Goal: Task Accomplishment & Management: Complete application form

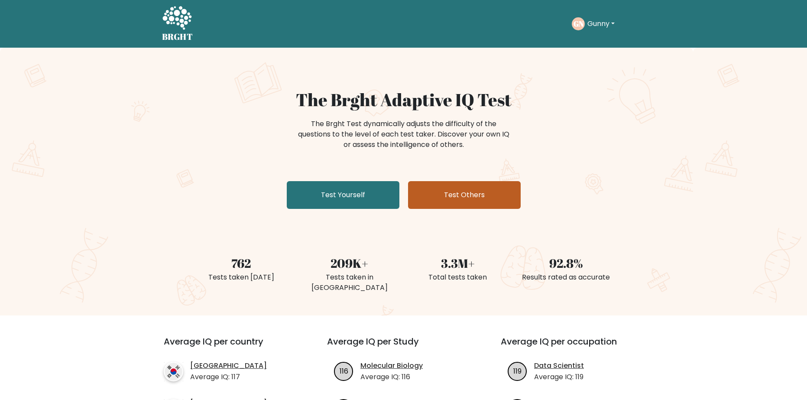
click at [450, 194] on link "Test Others" at bounding box center [464, 195] width 113 height 28
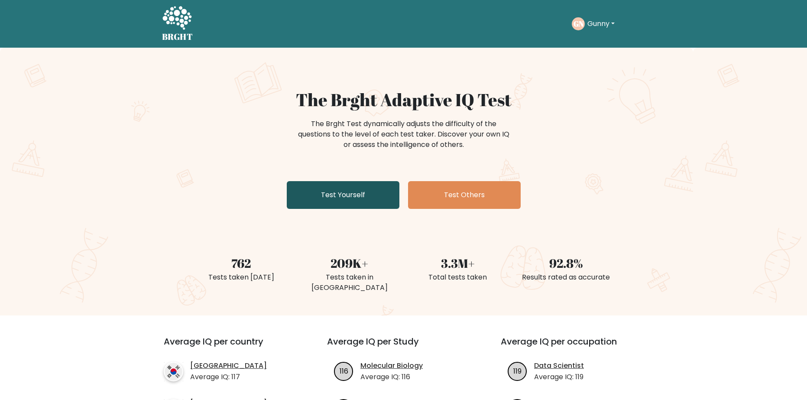
click at [363, 194] on link "Test Yourself" at bounding box center [343, 195] width 113 height 28
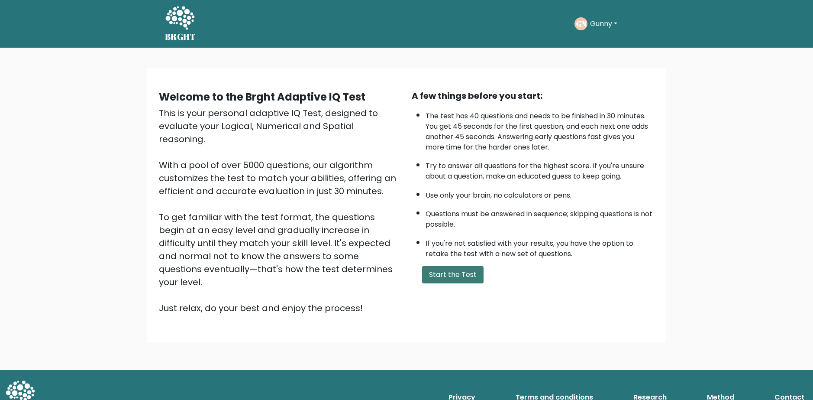
click at [452, 275] on button "Start the Test" at bounding box center [452, 274] width 61 height 17
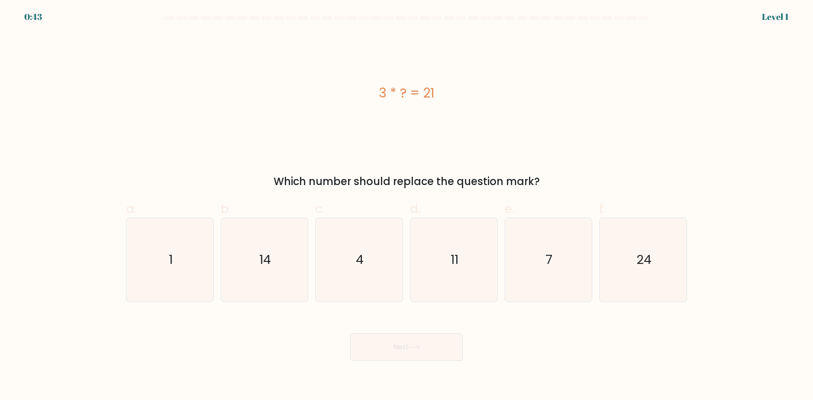
click at [459, 160] on div "3 * ? = 21 Which number should replace the question mark?" at bounding box center [407, 111] width 572 height 156
click at [529, 251] on icon "7" at bounding box center [549, 260] width 84 height 84
click at [407, 206] on input "e. 7" at bounding box center [407, 203] width 0 height 6
radio input "true"
click at [434, 339] on button "Next" at bounding box center [406, 347] width 113 height 28
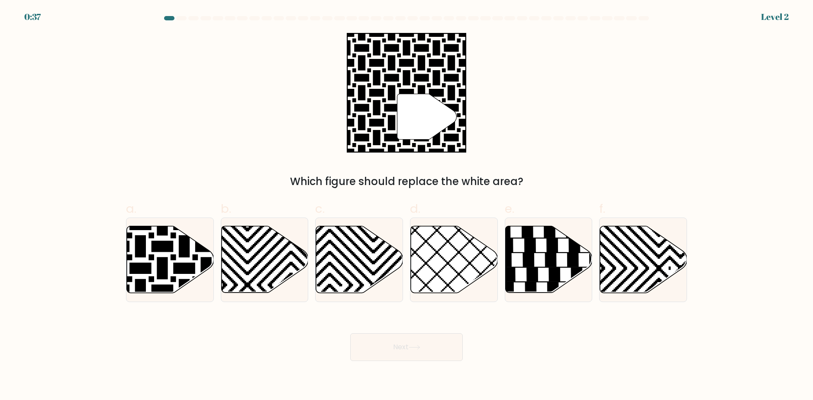
click at [554, 146] on div "" Which figure should replace the white area?" at bounding box center [407, 111] width 572 height 156
click at [194, 267] on icon at bounding box center [140, 224] width 175 height 175
click at [407, 206] on input "a." at bounding box center [407, 203] width 0 height 6
radio input "true"
click at [376, 343] on button "Next" at bounding box center [406, 347] width 113 height 28
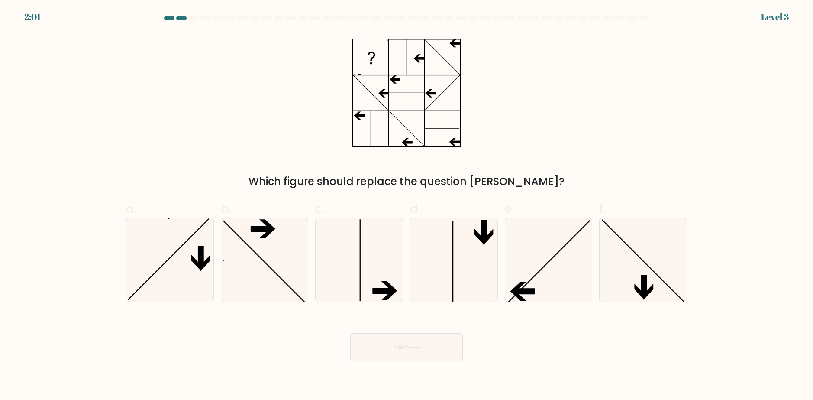
click at [530, 77] on div "Which figure should replace the question [PERSON_NAME]?" at bounding box center [407, 111] width 572 height 156
drag, startPoint x: 564, startPoint y: 268, endPoint x: 554, endPoint y: 268, distance: 10.0
click at [562, 268] on icon at bounding box center [549, 260] width 84 height 84
click at [407, 206] on input "e." at bounding box center [407, 203] width 0 height 6
radio input "true"
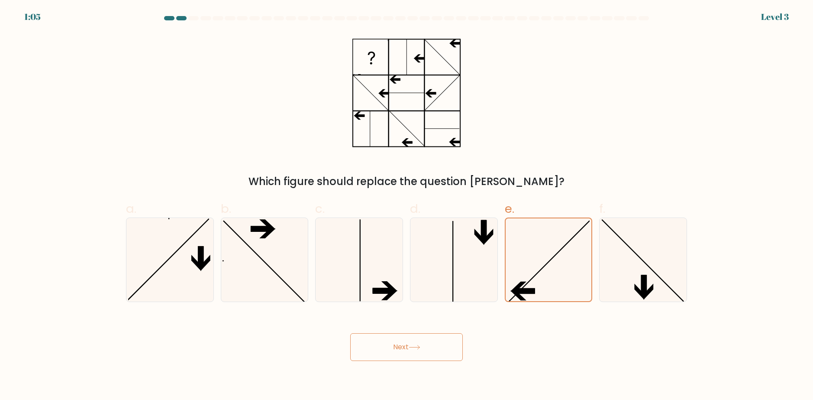
click at [404, 346] on button "Next" at bounding box center [406, 347] width 113 height 28
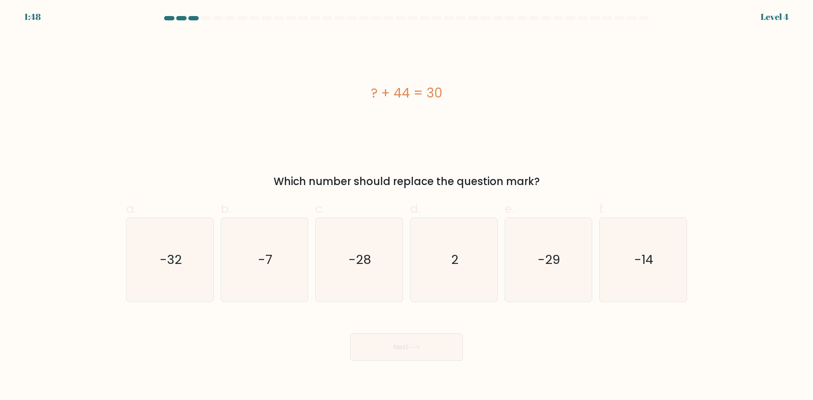
click at [308, 122] on div "? + 44 = 30" at bounding box center [406, 93] width 561 height 120
click at [682, 267] on icon "-14" at bounding box center [644, 260] width 84 height 84
click at [407, 206] on input "f. -14" at bounding box center [407, 203] width 0 height 6
radio input "true"
click at [439, 340] on button "Next" at bounding box center [406, 347] width 113 height 28
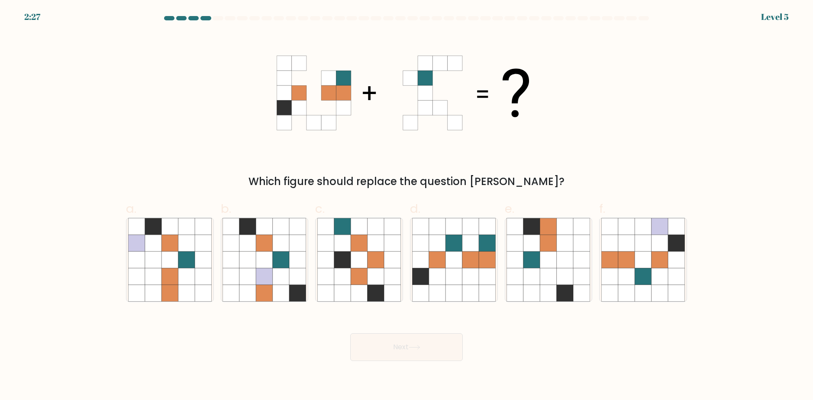
click at [559, 102] on div "Which figure should replace the question [PERSON_NAME]?" at bounding box center [407, 111] width 572 height 156
click at [467, 261] on icon at bounding box center [470, 259] width 16 height 16
click at [407, 206] on input "d." at bounding box center [407, 203] width 0 height 6
radio input "true"
click at [417, 343] on button "Next" at bounding box center [406, 347] width 113 height 28
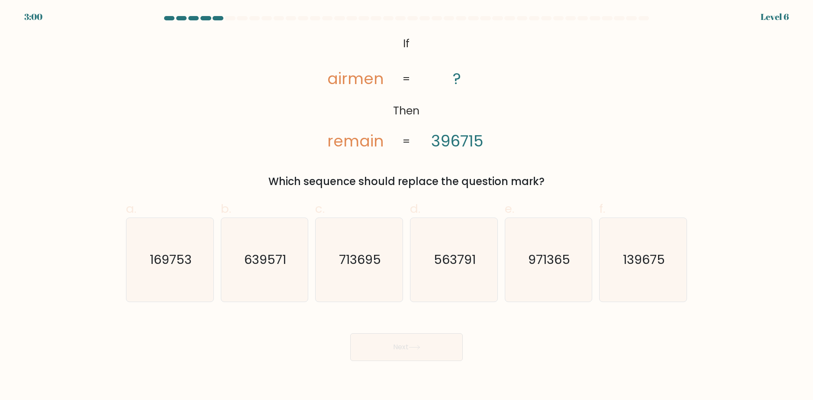
click at [507, 88] on div "@import url('https://fonts.googleapis.com/css?family=Abril+Fatface:400,100,100i…" at bounding box center [407, 111] width 572 height 156
click at [369, 264] on text "713695" at bounding box center [360, 259] width 42 height 17
click at [407, 206] on input "c. 713695" at bounding box center [407, 203] width 0 height 6
radio input "true"
click at [398, 342] on button "Next" at bounding box center [406, 347] width 113 height 28
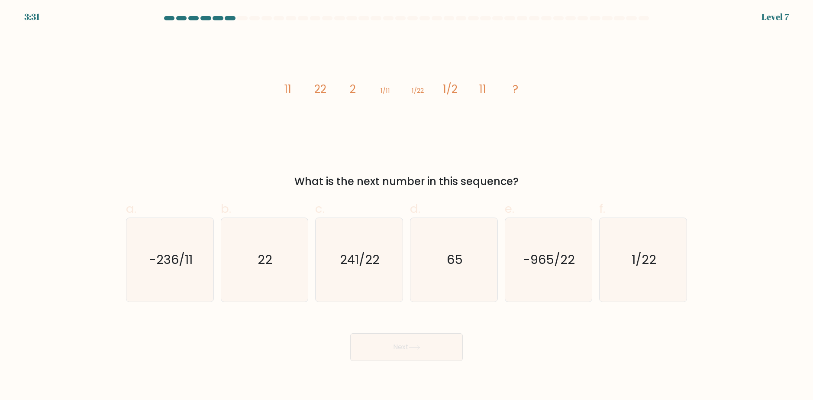
click at [297, 132] on icon "image/svg+xml 11 22 2 1/11 1/22 1/2 11 ?" at bounding box center [407, 93] width 260 height 120
click at [279, 263] on icon "22" at bounding box center [265, 260] width 84 height 84
click at [407, 206] on input "b. 22" at bounding box center [407, 203] width 0 height 6
radio input "true"
click at [403, 355] on button "Next" at bounding box center [406, 347] width 113 height 28
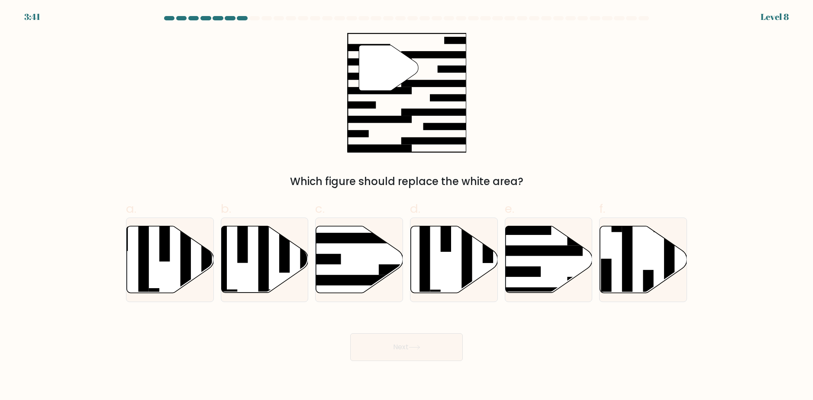
click at [618, 101] on div "" Which figure should replace the white area?" at bounding box center [407, 111] width 572 height 156
click at [358, 277] on rect at bounding box center [347, 280] width 94 height 10
click at [407, 206] on input "c." at bounding box center [407, 203] width 0 height 6
radio input "true"
click at [403, 350] on button "Next" at bounding box center [406, 347] width 113 height 28
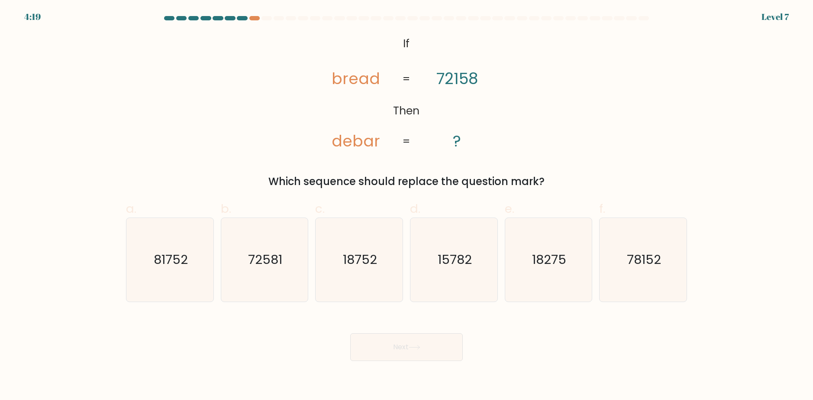
click at [459, 135] on tspan "?" at bounding box center [457, 141] width 8 height 22
click at [155, 270] on icon "81752" at bounding box center [170, 260] width 84 height 84
click at [407, 206] on input "a. 81752" at bounding box center [407, 203] width 0 height 6
radio input "true"
click at [409, 346] on button "Next" at bounding box center [406, 347] width 113 height 28
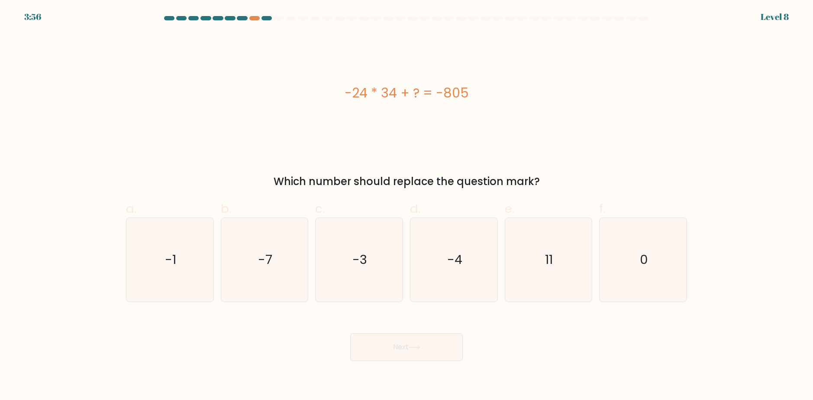
click at [551, 130] on div "-24 * 34 + ? = -805" at bounding box center [406, 93] width 561 height 120
click at [545, 272] on icon "11" at bounding box center [549, 260] width 84 height 84
click at [407, 206] on input "e. 11" at bounding box center [407, 203] width 0 height 6
radio input "true"
click at [538, 330] on div "Next" at bounding box center [407, 336] width 572 height 49
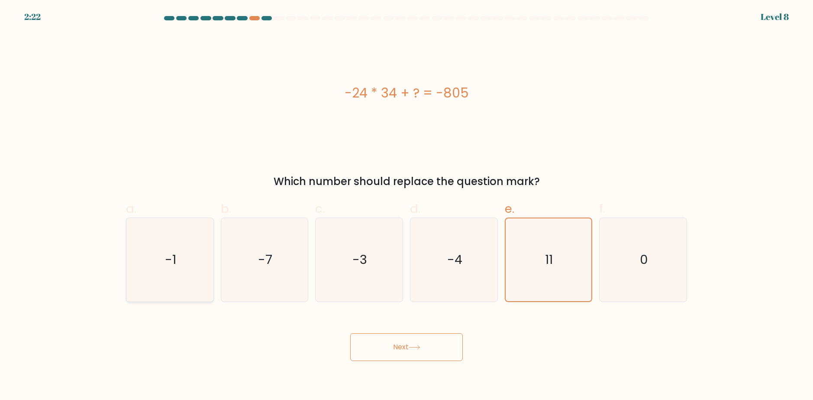
click at [191, 262] on icon "-1" at bounding box center [170, 260] width 84 height 84
click at [407, 206] on input "a. -1" at bounding box center [407, 203] width 0 height 6
radio input "true"
click at [535, 323] on div "Next" at bounding box center [407, 336] width 572 height 49
click at [535, 268] on icon "11" at bounding box center [549, 260] width 84 height 84
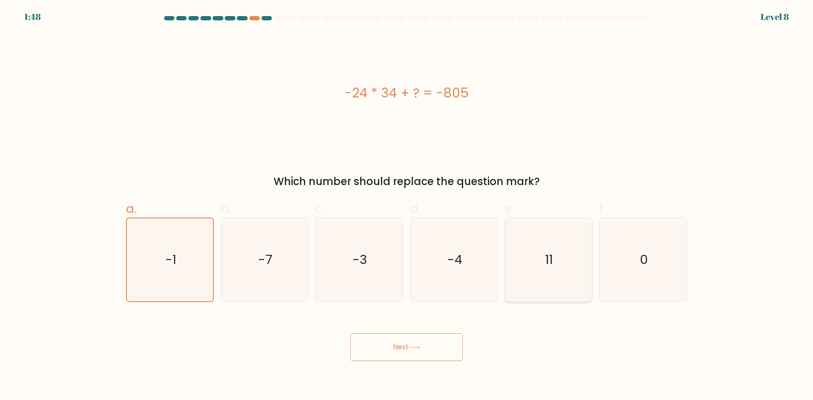
click at [407, 206] on input "e. 11" at bounding box center [407, 203] width 0 height 6
radio input "true"
click at [426, 341] on button "Next" at bounding box center [406, 347] width 113 height 28
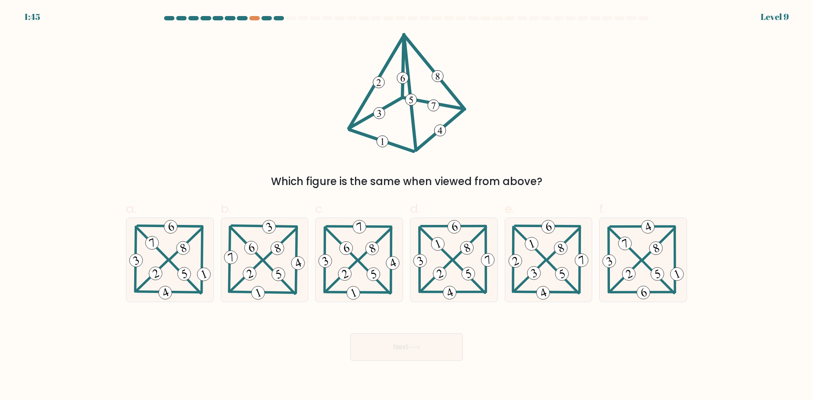
click at [630, 125] on div "Which figure is the same when viewed from above?" at bounding box center [407, 111] width 572 height 156
click at [549, 56] on div "Which figure is the same when viewed from above?" at bounding box center [407, 111] width 572 height 156
click at [353, 279] on icon at bounding box center [359, 260] width 85 height 84
click at [407, 206] on input "c." at bounding box center [407, 203] width 0 height 6
radio input "true"
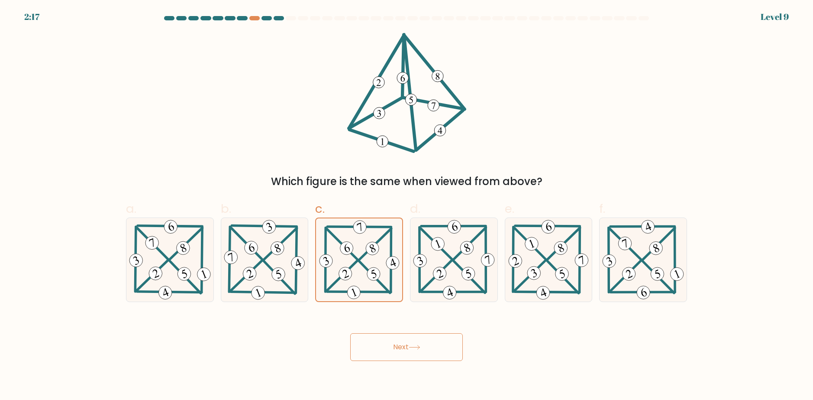
click at [365, 344] on button "Next" at bounding box center [406, 347] width 113 height 28
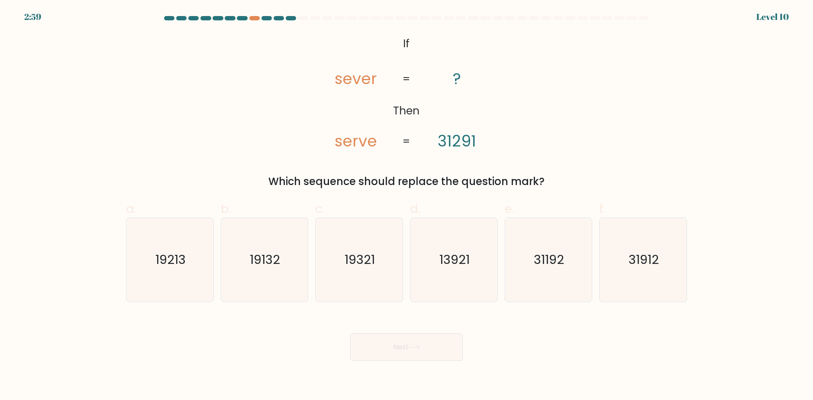
click at [531, 140] on div "@import url('https://fonts.googleapis.com/css?family=Abril+Fatface:400,100,100i…" at bounding box center [407, 111] width 572 height 156
click at [650, 264] on text "31912" at bounding box center [644, 259] width 30 height 17
click at [407, 206] on input "f. 31912" at bounding box center [407, 203] width 0 height 6
radio input "true"
click at [430, 329] on div "Next" at bounding box center [407, 336] width 572 height 49
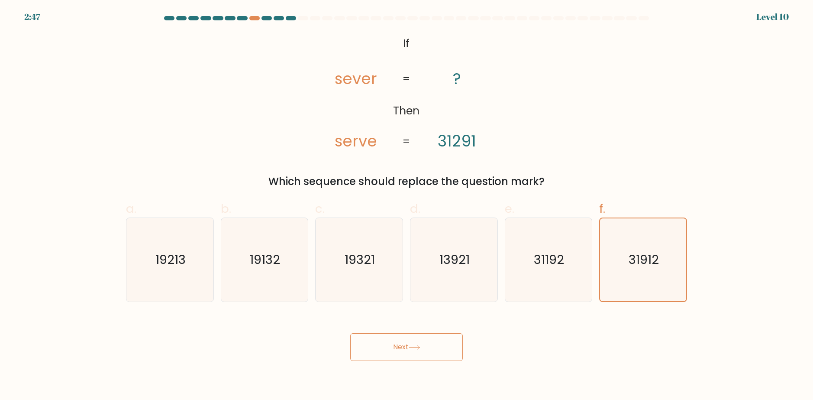
click at [434, 343] on button "Next" at bounding box center [406, 347] width 113 height 28
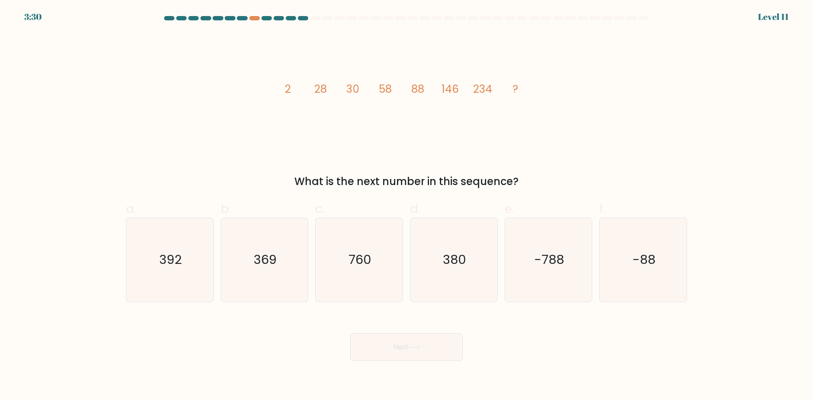
click at [562, 121] on div "image/svg+xml 2 28 30 58 88 146 234 ? What is the next number in this sequence?" at bounding box center [407, 111] width 572 height 156
click at [681, 115] on div "image/svg+xml 2 28 30 58 88 146 234 ? What is the next number in this sequence?" at bounding box center [407, 111] width 572 height 156
click at [430, 303] on form at bounding box center [406, 188] width 813 height 345
click at [453, 275] on icon "380" at bounding box center [454, 260] width 84 height 84
click at [407, 206] on input "d. 380" at bounding box center [407, 203] width 0 height 6
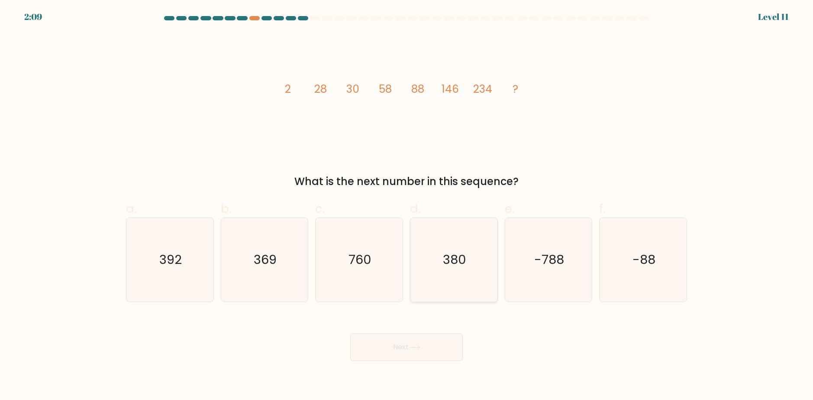
radio input "true"
click at [419, 357] on button "Next" at bounding box center [406, 347] width 113 height 28
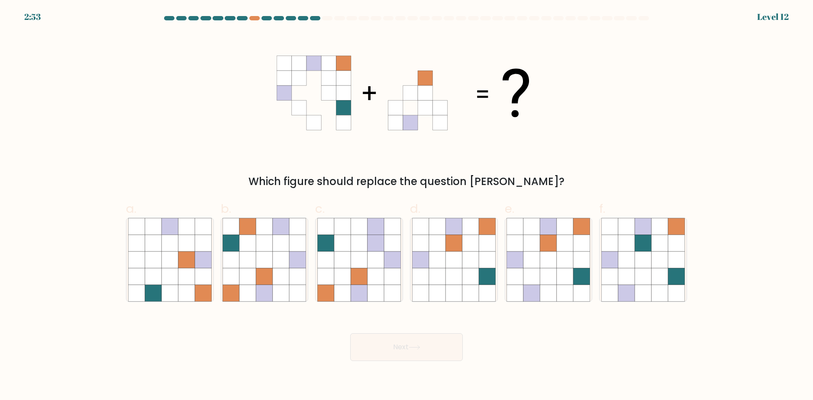
click at [585, 116] on div "Which figure should replace the question [PERSON_NAME]?" at bounding box center [407, 111] width 572 height 156
click at [556, 249] on icon at bounding box center [548, 243] width 16 height 16
click at [407, 206] on input "e." at bounding box center [407, 203] width 0 height 6
radio input "true"
click at [438, 346] on button "Next" at bounding box center [406, 347] width 113 height 28
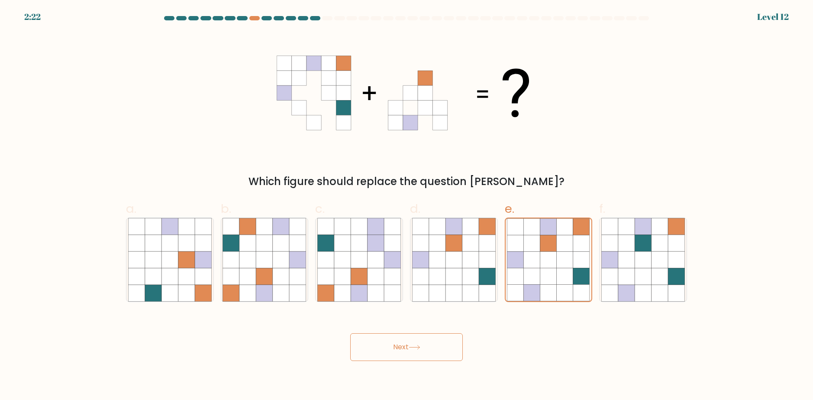
click at [485, 359] on div "Next" at bounding box center [407, 336] width 572 height 49
click at [534, 281] on icon at bounding box center [532, 276] width 16 height 16
click at [407, 206] on input "e." at bounding box center [407, 203] width 0 height 6
radio input "true"
click at [417, 342] on button "Next" at bounding box center [406, 347] width 113 height 28
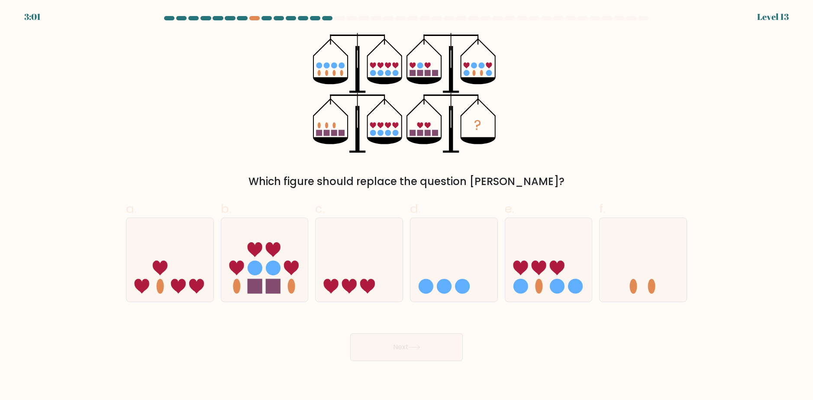
click at [504, 89] on div "? Which figure should replace the question mark?" at bounding box center [407, 111] width 572 height 156
click at [191, 249] on icon at bounding box center [169, 260] width 87 height 72
click at [407, 206] on input "a." at bounding box center [407, 203] width 0 height 6
radio input "true"
click at [449, 336] on button "Next" at bounding box center [406, 347] width 113 height 28
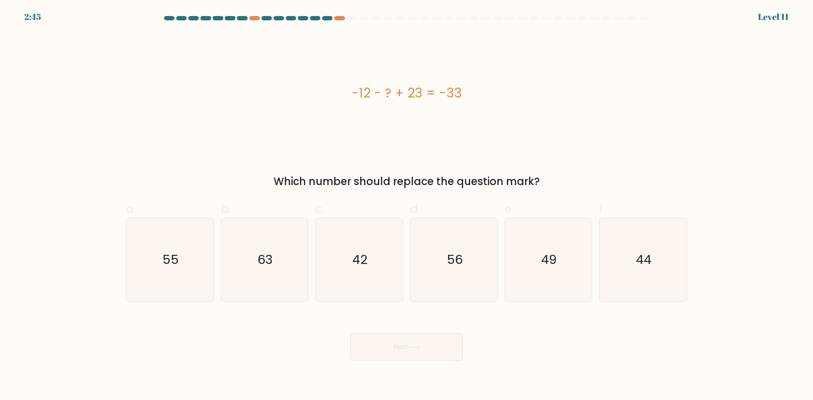
click at [491, 329] on div "Next" at bounding box center [407, 336] width 572 height 49
click at [447, 257] on text "56" at bounding box center [455, 259] width 16 height 17
click at [407, 206] on input "d. 56" at bounding box center [407, 203] width 0 height 6
radio input "true"
click at [631, 272] on icon "44" at bounding box center [644, 260] width 84 height 84
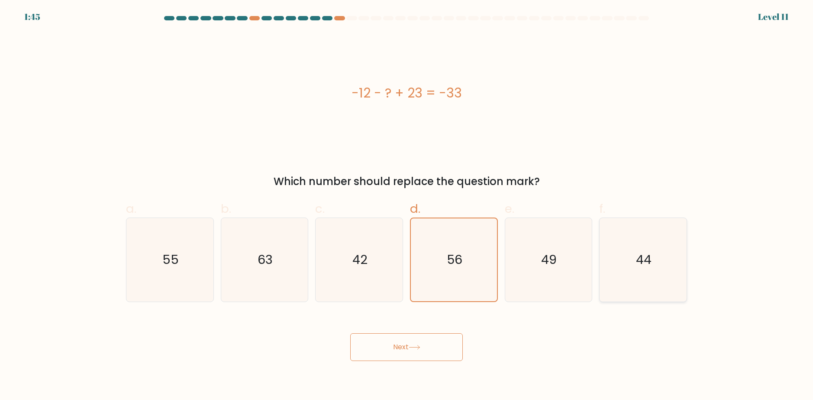
click at [407, 206] on input "f. 44" at bounding box center [407, 203] width 0 height 6
radio input "true"
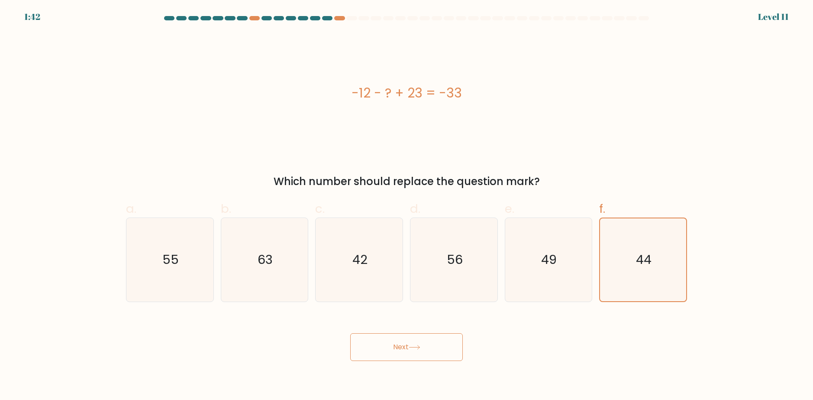
click at [426, 348] on button "Next" at bounding box center [406, 347] width 113 height 28
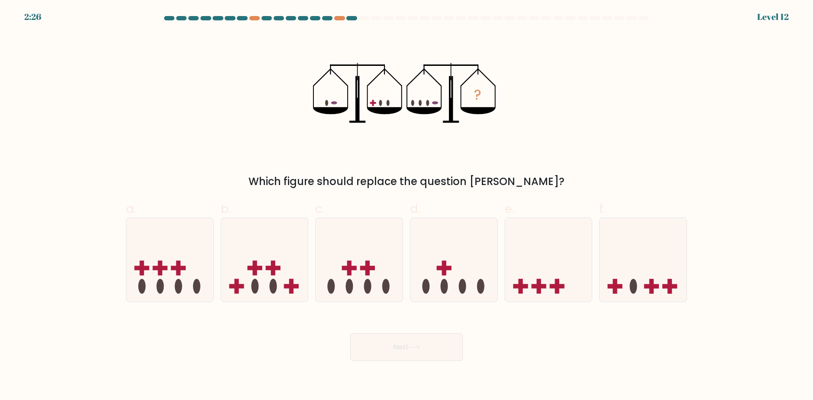
click at [547, 347] on div "Next" at bounding box center [407, 336] width 572 height 49
click at [466, 266] on icon at bounding box center [454, 260] width 87 height 72
click at [407, 206] on input "d." at bounding box center [407, 203] width 0 height 6
radio input "true"
click at [414, 352] on button "Next" at bounding box center [406, 347] width 113 height 28
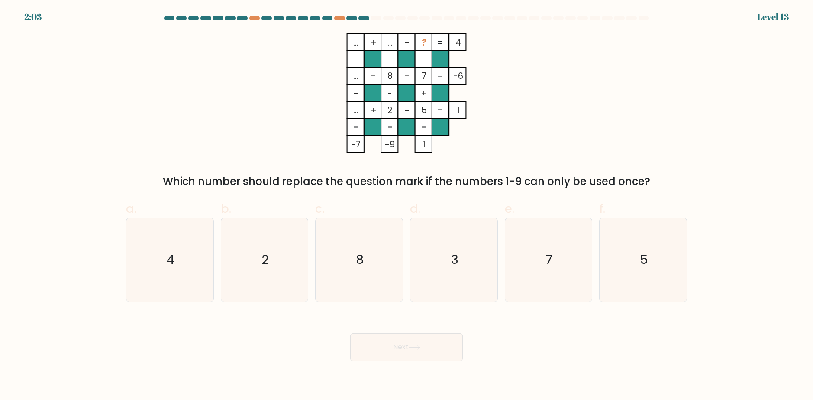
click at [604, 342] on div "Next" at bounding box center [407, 336] width 572 height 49
click at [519, 340] on div "Next" at bounding box center [407, 336] width 572 height 49
click at [585, 328] on div "Next" at bounding box center [407, 336] width 572 height 49
click at [391, 249] on icon "8" at bounding box center [359, 260] width 84 height 84
click at [407, 206] on input "c. 8" at bounding box center [407, 203] width 0 height 6
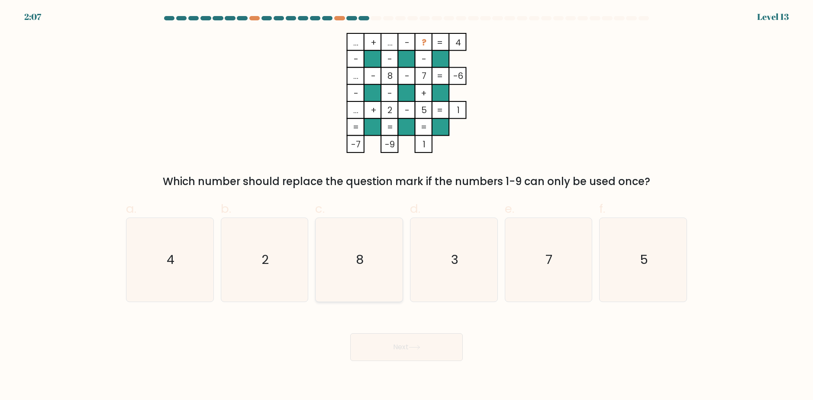
radio input "true"
click at [548, 330] on div "Next" at bounding box center [407, 336] width 572 height 49
click at [455, 268] on text "3" at bounding box center [454, 259] width 7 height 17
click at [407, 206] on input "d. 3" at bounding box center [407, 203] width 0 height 6
radio input "true"
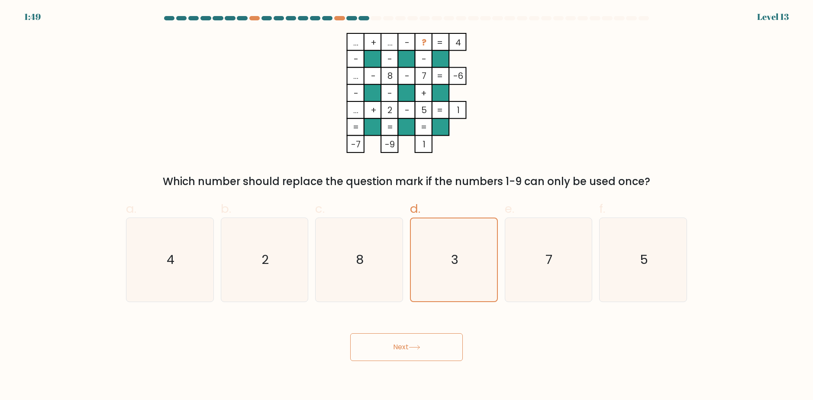
click at [437, 365] on body "1:49 Level 13" at bounding box center [406, 200] width 813 height 400
click at [431, 349] on button "Next" at bounding box center [406, 347] width 113 height 28
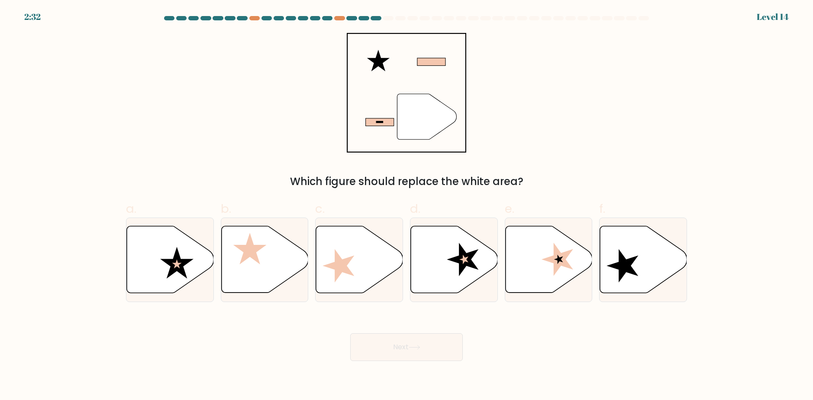
click at [524, 333] on div "Next" at bounding box center [407, 336] width 572 height 49
click at [198, 275] on icon at bounding box center [170, 259] width 87 height 67
click at [407, 206] on input "a." at bounding box center [407, 203] width 0 height 6
radio input "true"
click at [408, 346] on button "Next" at bounding box center [406, 347] width 113 height 28
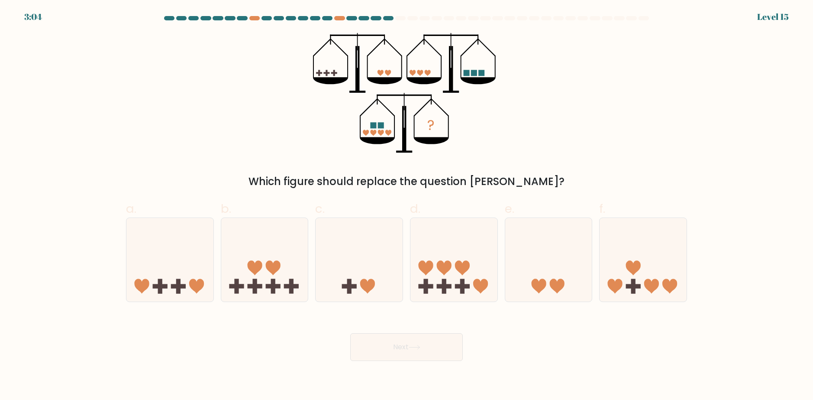
click at [690, 57] on div "? Which figure should replace the question mark?" at bounding box center [407, 111] width 572 height 156
click at [448, 258] on icon at bounding box center [454, 260] width 87 height 72
click at [407, 206] on input "d." at bounding box center [407, 203] width 0 height 6
radio input "true"
click at [431, 335] on button "Next" at bounding box center [406, 347] width 113 height 28
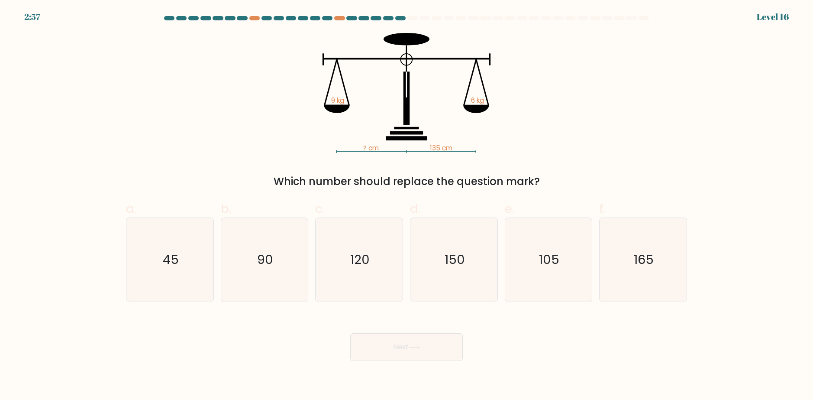
click at [570, 340] on div "Next" at bounding box center [407, 336] width 572 height 49
click at [297, 162] on div "? cm 135 cm 9 kg 6 kg Which number should replace the question mark?" at bounding box center [407, 111] width 572 height 156
click at [417, 107] on icon "? cm 135 cm 9 kg 6 kg" at bounding box center [407, 93] width 260 height 120
click at [520, 263] on icon "105" at bounding box center [549, 260] width 84 height 84
click at [407, 206] on input "e. 105" at bounding box center [407, 203] width 0 height 6
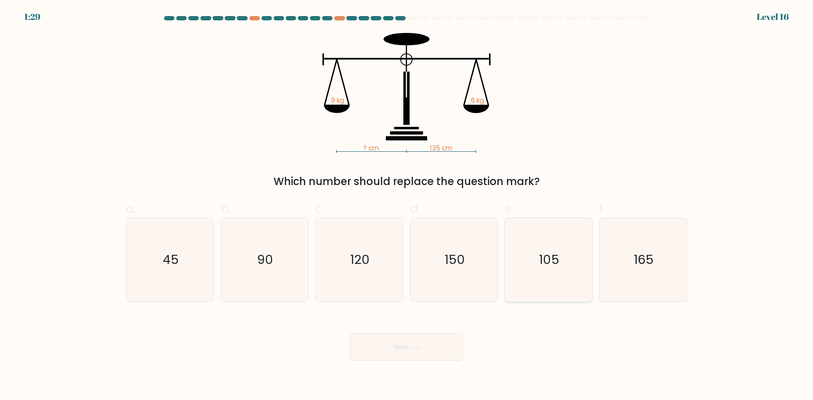
radio input "true"
click at [418, 343] on button "Next" at bounding box center [406, 347] width 113 height 28
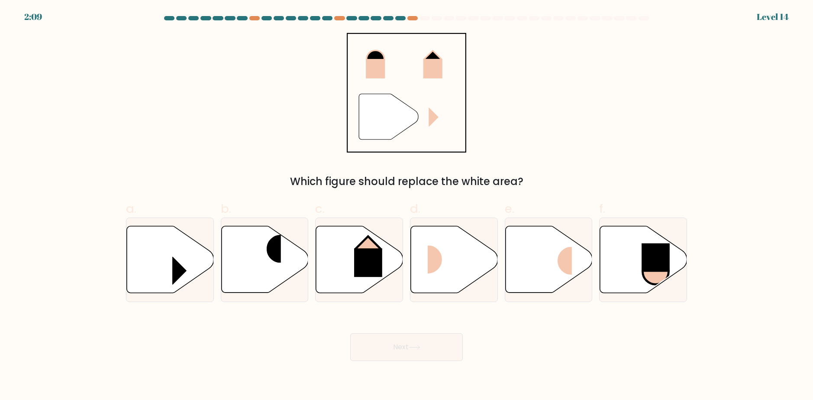
click at [488, 343] on div "Next" at bounding box center [407, 336] width 572 height 49
click at [455, 252] on rect at bounding box center [442, 260] width 29 height 28
click at [407, 206] on input "d." at bounding box center [407, 203] width 0 height 6
radio input "true"
click at [415, 352] on button "Next" at bounding box center [406, 347] width 113 height 28
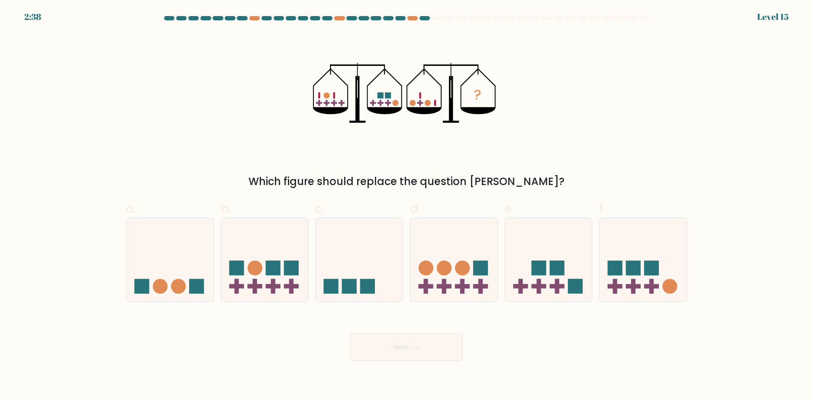
click at [519, 351] on div "Next" at bounding box center [407, 336] width 572 height 49
click at [292, 283] on rect at bounding box center [291, 285] width 4 height 15
click at [407, 206] on input "b." at bounding box center [407, 203] width 0 height 6
radio input "true"
click at [399, 349] on button "Next" at bounding box center [406, 347] width 113 height 28
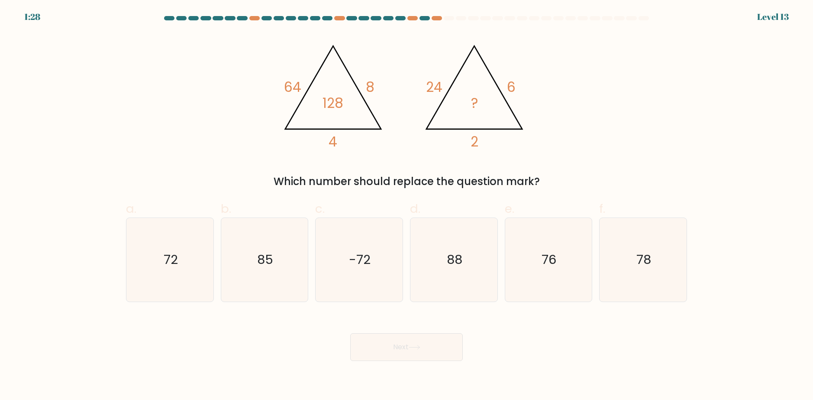
click at [518, 363] on body "1:28 Level 13" at bounding box center [406, 200] width 813 height 400
